Goal: Check status: Check status

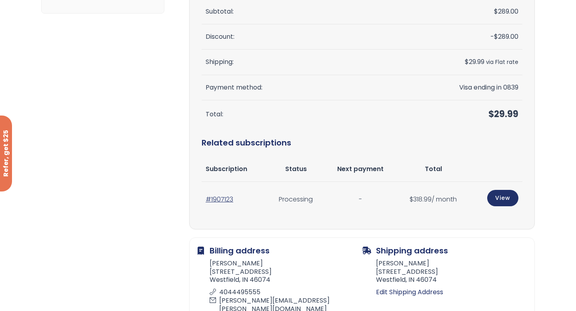
scroll to position [163, 0]
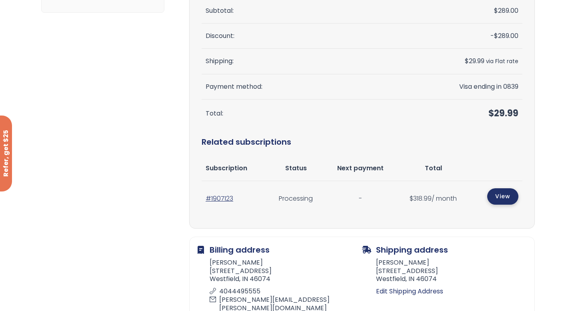
click at [495, 197] on link "View" at bounding box center [503, 197] width 31 height 16
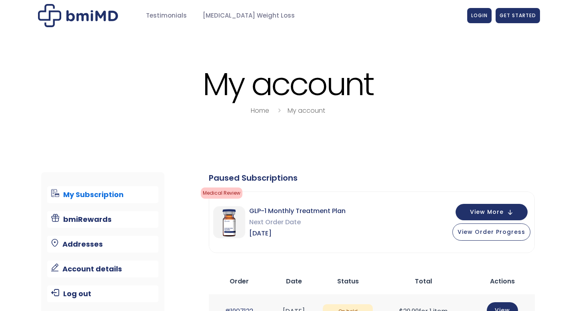
click at [472, 14] on span "LOGIN" at bounding box center [480, 15] width 16 height 7
